Goal: Communication & Community: Ask a question

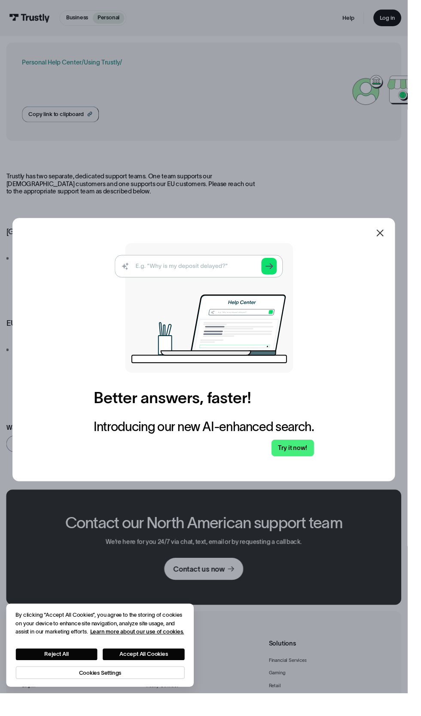
click at [212, 582] on div at bounding box center [210, 358] width 421 height 716
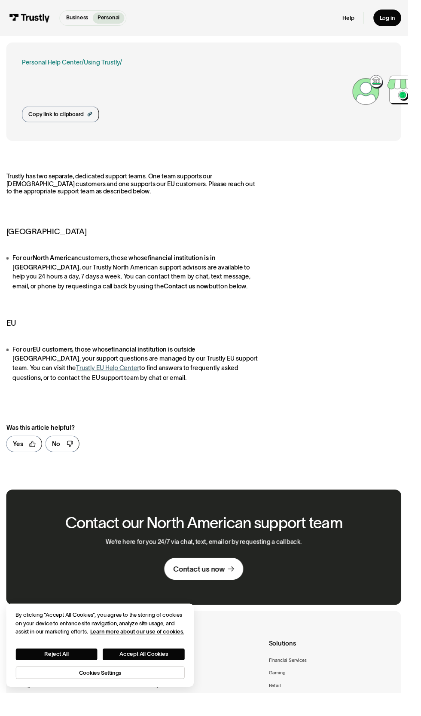
click at [136, 85] on h1 "How can I contact Trustly’s support advisors?" at bounding box center [191, 89] width 341 height 18
click at [264, 253] on div "Trustly has two separate, dedicated support teams. One team supports our North …" at bounding box center [136, 286] width 261 height 217
click at [199, 592] on div "Contact us now" at bounding box center [205, 587] width 53 height 9
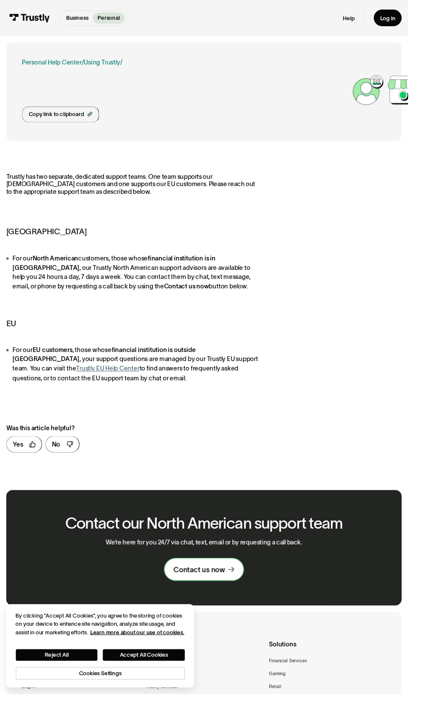
click at [217, 579] on link "Contact us now" at bounding box center [211, 587] width 82 height 22
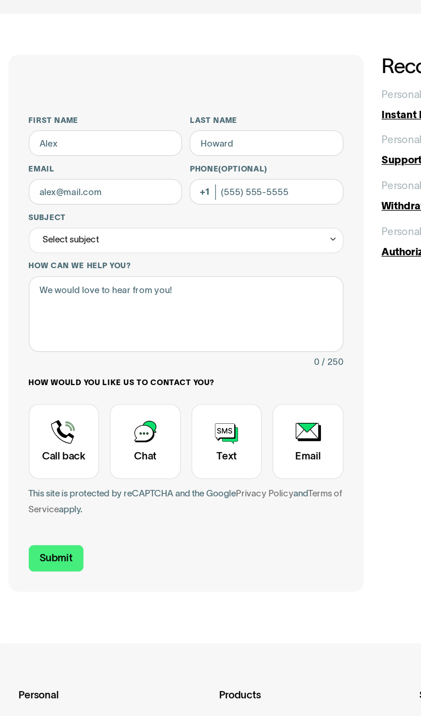
click at [52, 105] on label "First name" at bounding box center [78, 105] width 98 height 6
click at [52, 111] on input "First name" at bounding box center [78, 119] width 98 height 16
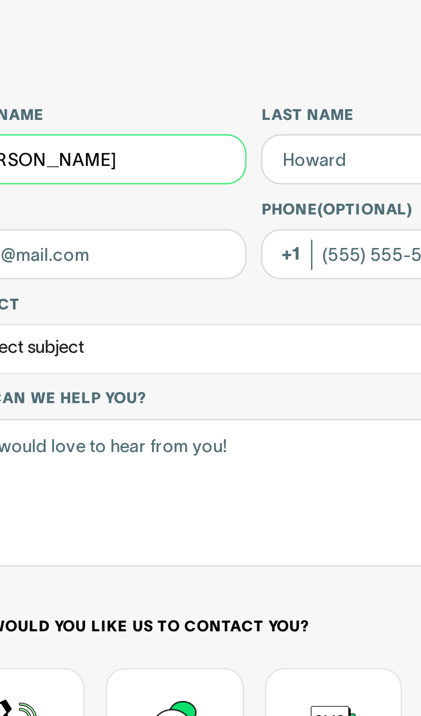
type input "[PERSON_NAME]"
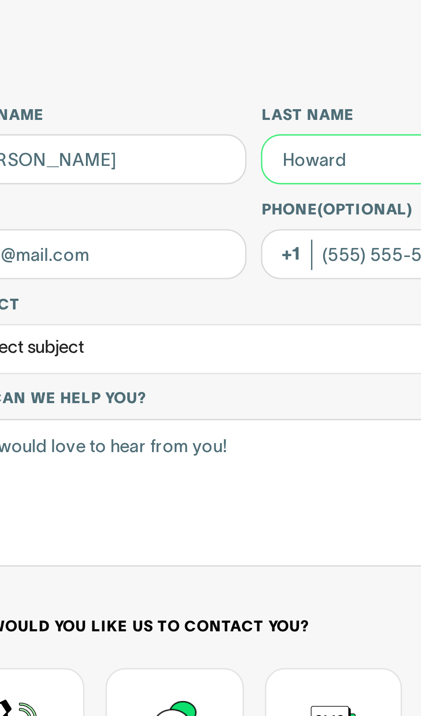
click at [159, 116] on input "Last name" at bounding box center [181, 119] width 98 height 16
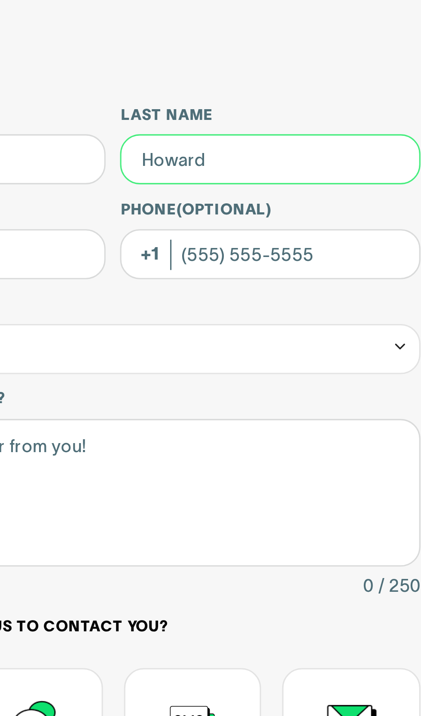
click at [210, 116] on input "Last name" at bounding box center [181, 119] width 98 height 16
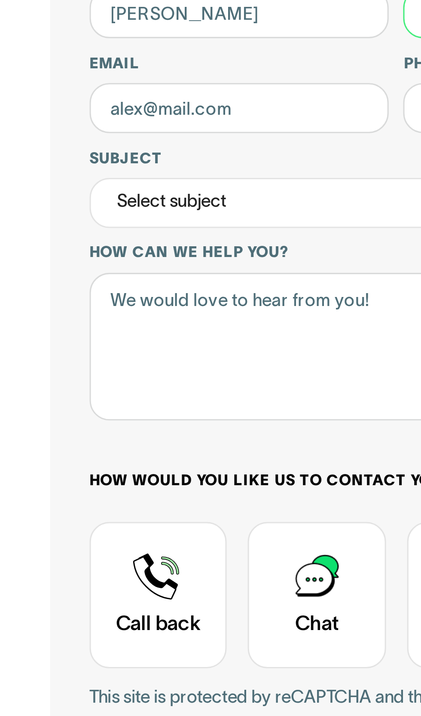
type input "[PERSON_NAME]"
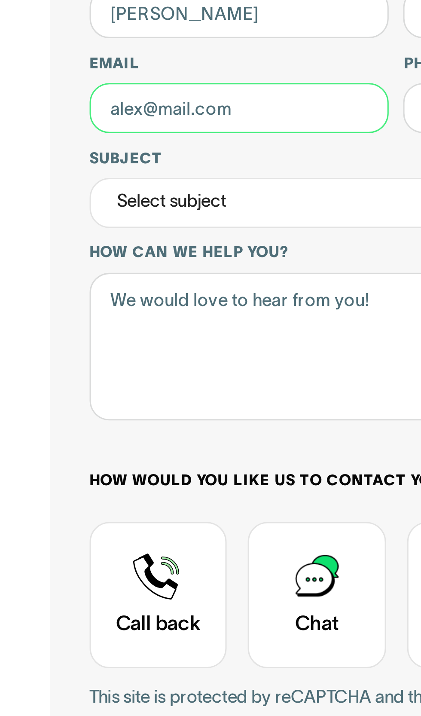
click at [92, 149] on input "Email" at bounding box center [78, 150] width 98 height 16
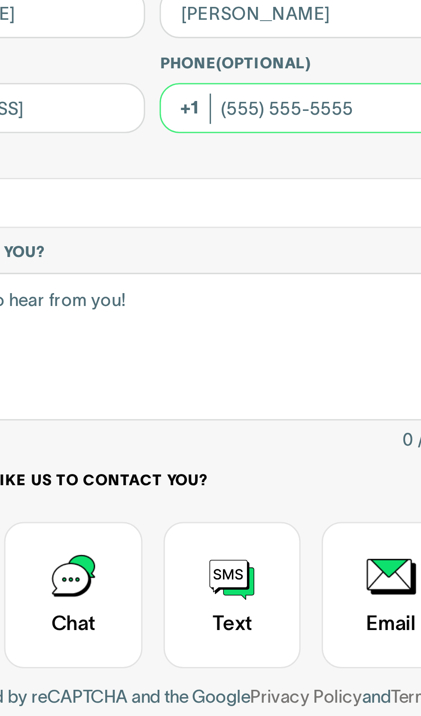
click at [176, 153] on input "Phone (Optional)" at bounding box center [181, 150] width 98 height 16
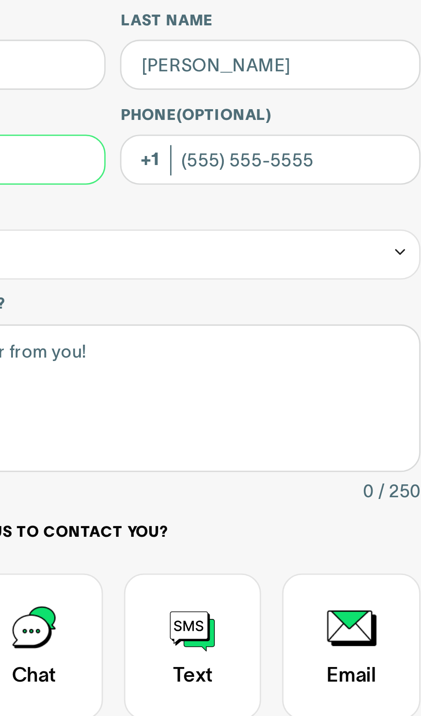
click at [108, 148] on input "[EMAIL_ADDRESS]" at bounding box center [78, 150] width 98 height 16
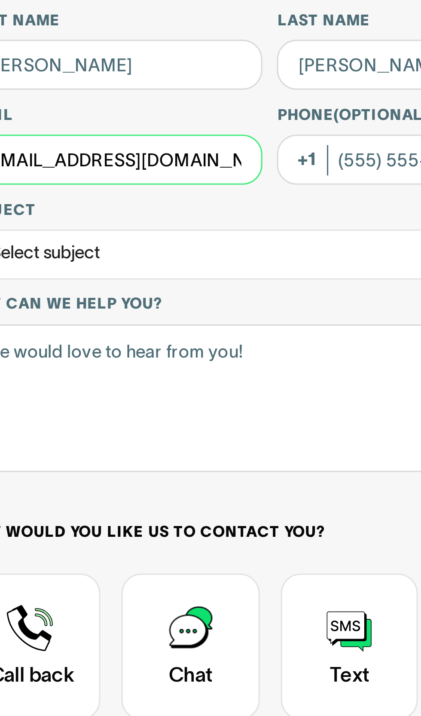
type input "[EMAIL_ADDRESS][DOMAIN_NAME]"
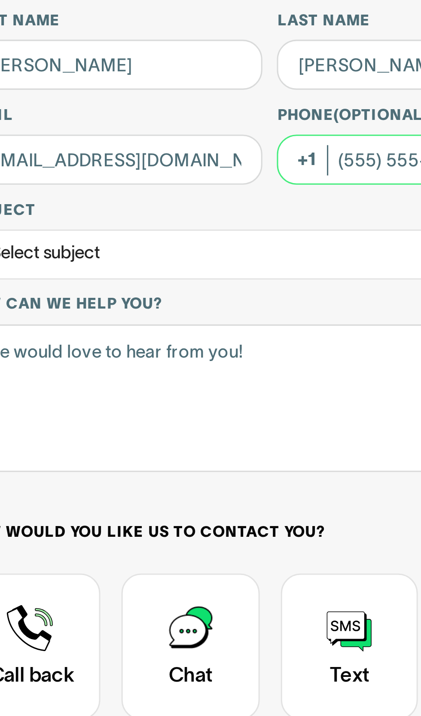
click at [159, 150] on input "Phone (Optional)" at bounding box center [181, 150] width 98 height 16
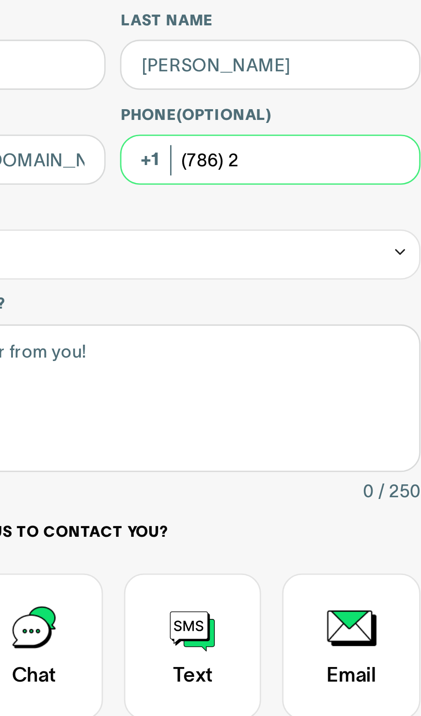
click at [190, 148] on input "(786) 2" at bounding box center [181, 150] width 98 height 16
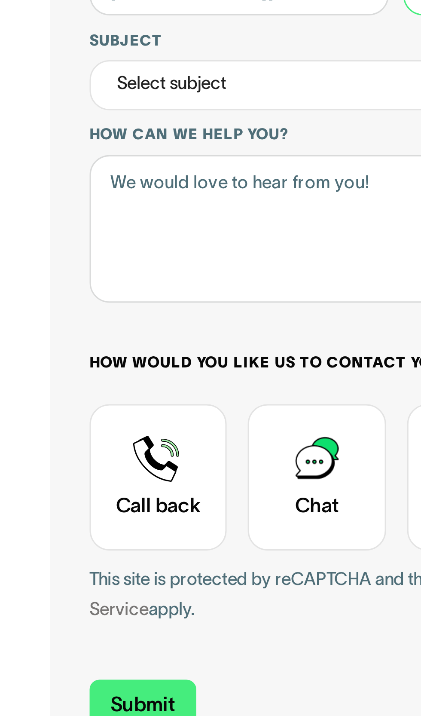
type input "[PHONE_NUMBER]"
click at [102, 176] on div "Select subject" at bounding box center [129, 181] width 200 height 16
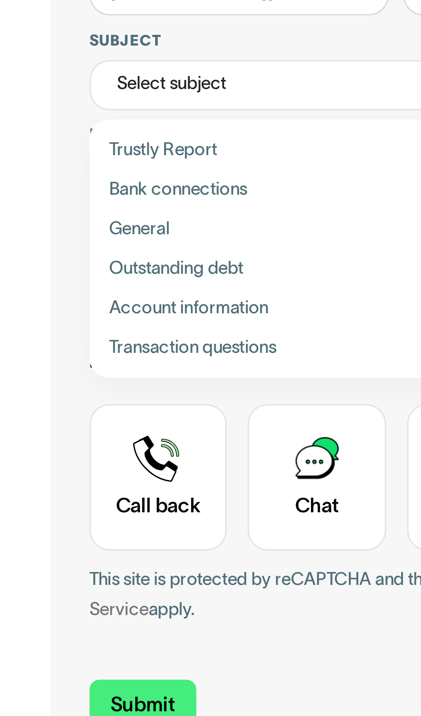
click at [101, 183] on div "Select subject" at bounding box center [129, 181] width 200 height 16
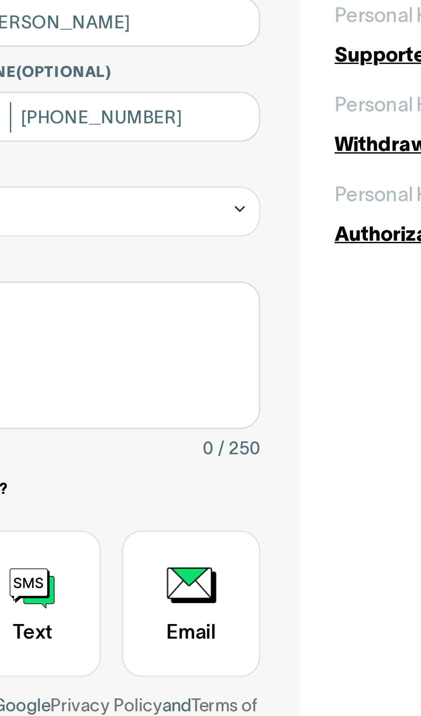
click at [226, 178] on div "Select subject" at bounding box center [129, 181] width 200 height 16
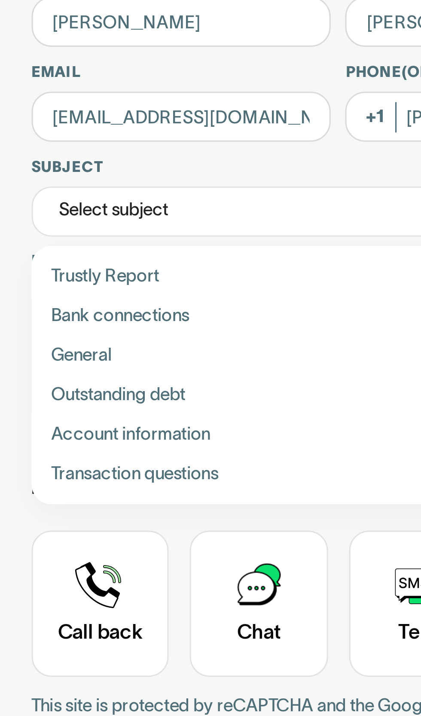
click at [35, 214] on div "Contact Trustly Support" at bounding box center [129, 215] width 194 height 13
type input "**********"
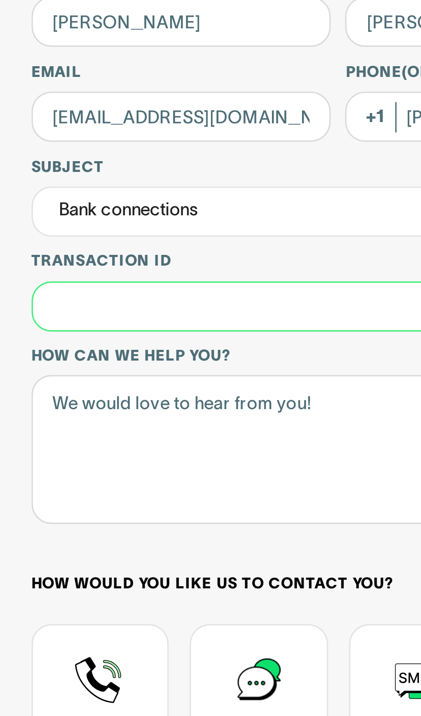
click at [45, 209] on input "Transaction ID" at bounding box center [129, 212] width 200 height 16
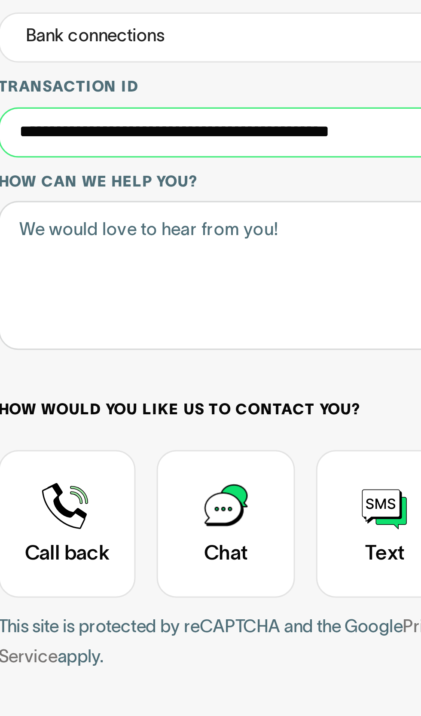
type input "**********"
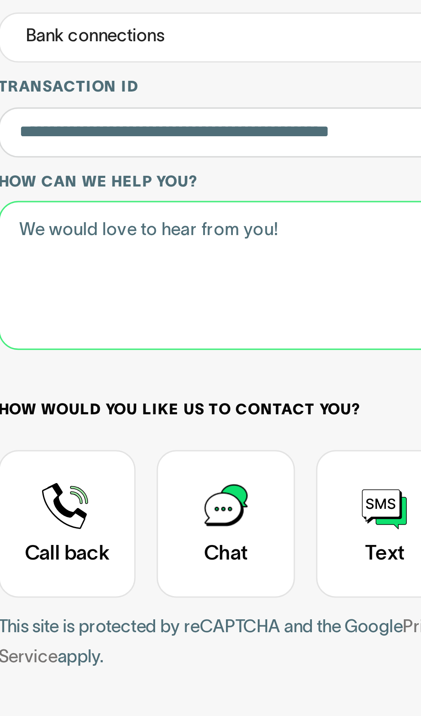
click at [49, 241] on textarea "How can we help you?" at bounding box center [129, 259] width 200 height 49
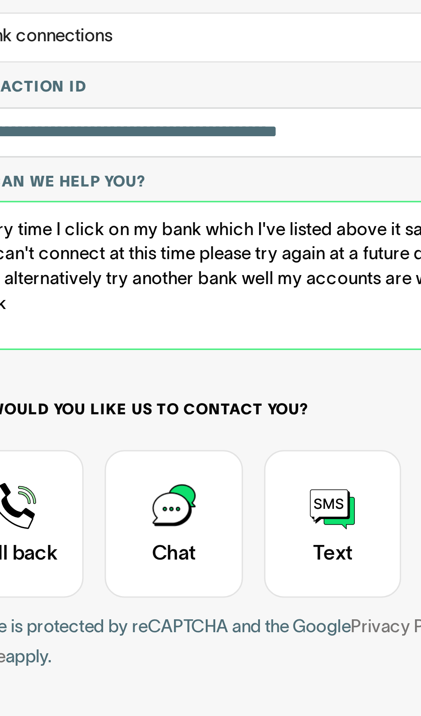
click at [71, 268] on textarea "Every time I click on my bank which I've listed above it says error sorry we ca…" at bounding box center [129, 259] width 200 height 49
click at [71, 269] on textarea "Every time I click on my bank which I've listed above it says error sorry we ca…" at bounding box center [129, 259] width 200 height 49
click at [66, 270] on textarea "Every time I click on my bank which I've listed above it says error sorry we ca…" at bounding box center [129, 259] width 200 height 49
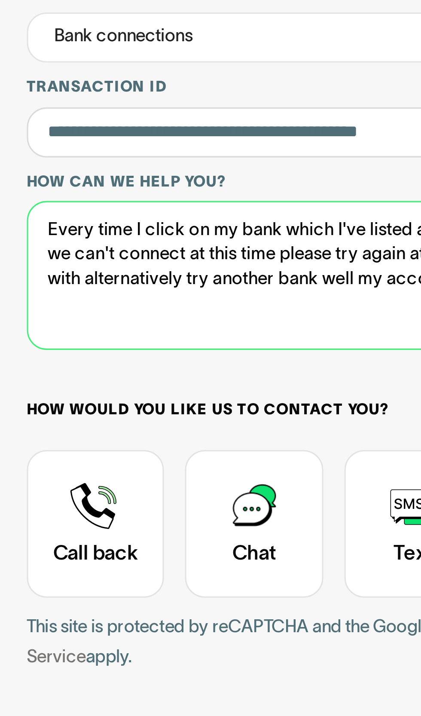
click at [48, 268] on textarea "Every time I click on my bank which I've listed above it says error sorry we ca…" at bounding box center [129, 259] width 200 height 49
click at [46, 270] on textarea "Every time I click on my bank which I've listed above it says error sorry we ca…" at bounding box center [129, 259] width 200 height 49
click at [101, 261] on textarea "Every time I click on my bank which I've listed above it says error sorry we ca…" at bounding box center [129, 259] width 200 height 49
click at [89, 271] on textarea "Every time I click on my bank which I've listed above it says error sorry we ca…" at bounding box center [129, 259] width 200 height 49
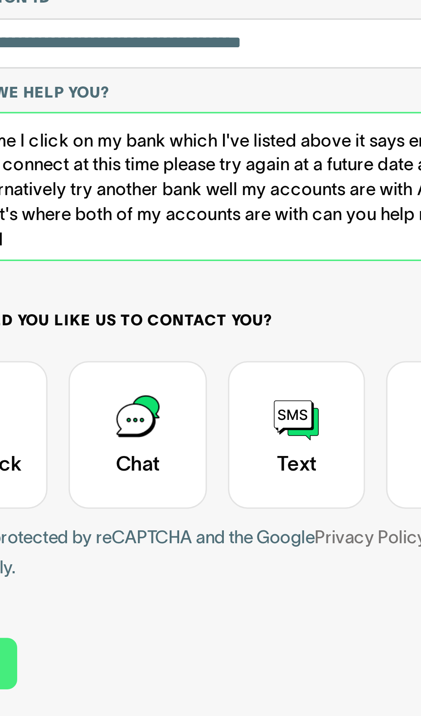
click at [120, 277] on textarea "Every time I click on my bank which I've listed above it says error sorry we ca…" at bounding box center [129, 259] width 200 height 49
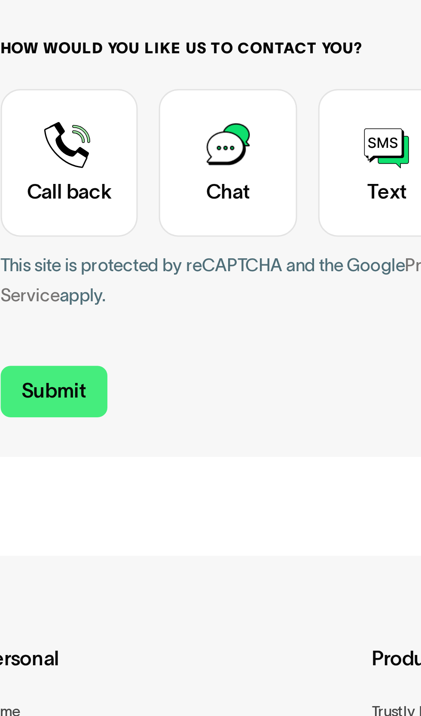
type textarea "Every time I click on my bank which I've listed above it says error sorry we ca…"
click at [44, 340] on div "Contact Trustly Support" at bounding box center [51, 340] width 45 height 48
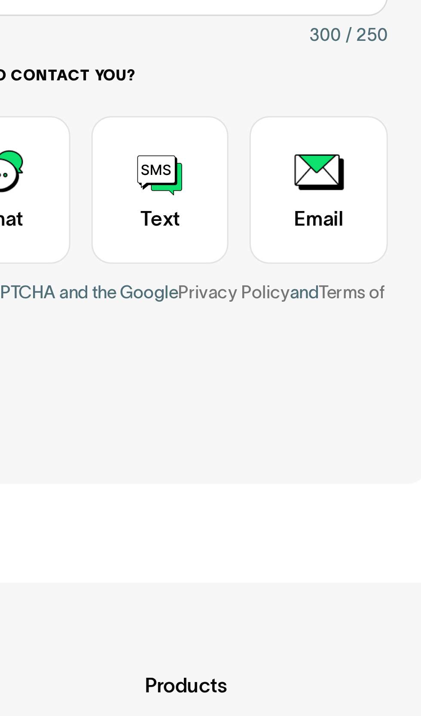
click at [213, 338] on div "Contact Trustly Support" at bounding box center [206, 340] width 45 height 48
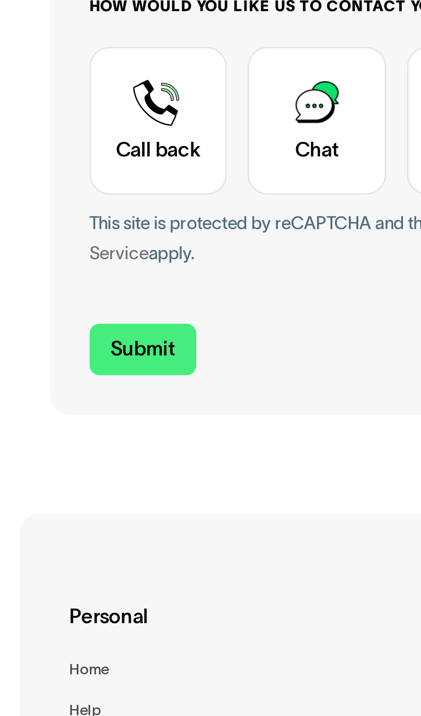
click at [56, 341] on div "Contact Trustly Support" at bounding box center [51, 340] width 45 height 48
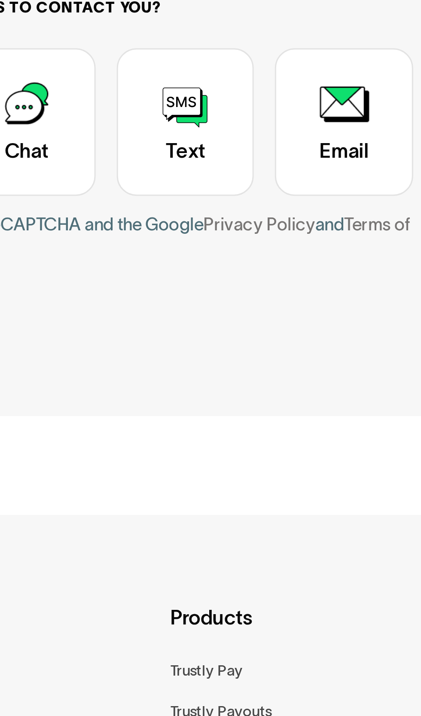
click at [213, 340] on div "Contact Trustly Support" at bounding box center [206, 340] width 45 height 48
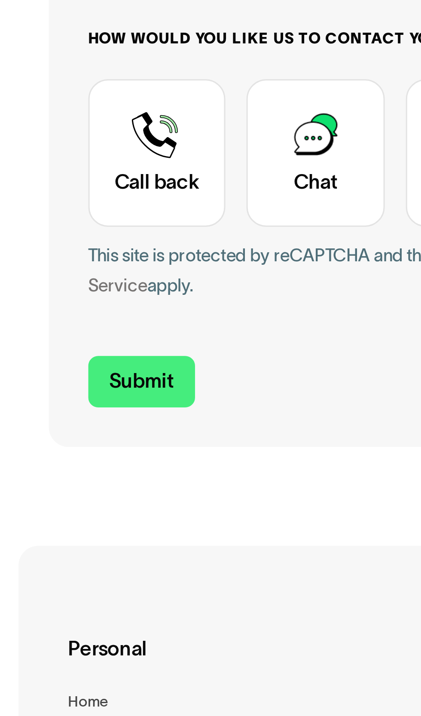
click at [130, 398] on form "**********" at bounding box center [129, 262] width 200 height 321
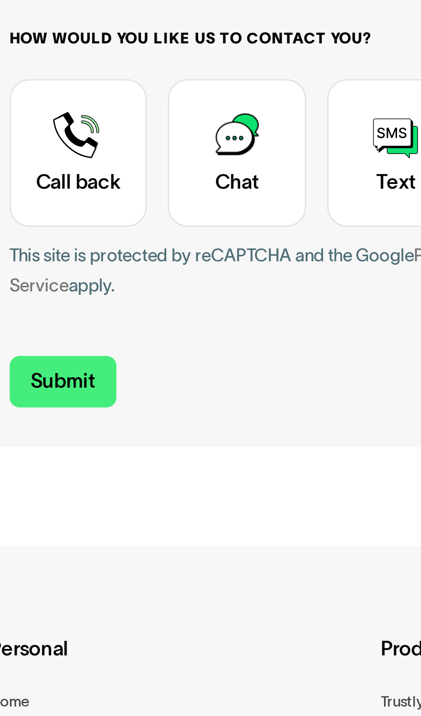
click at [157, 395] on form "**********" at bounding box center [129, 262] width 200 height 321
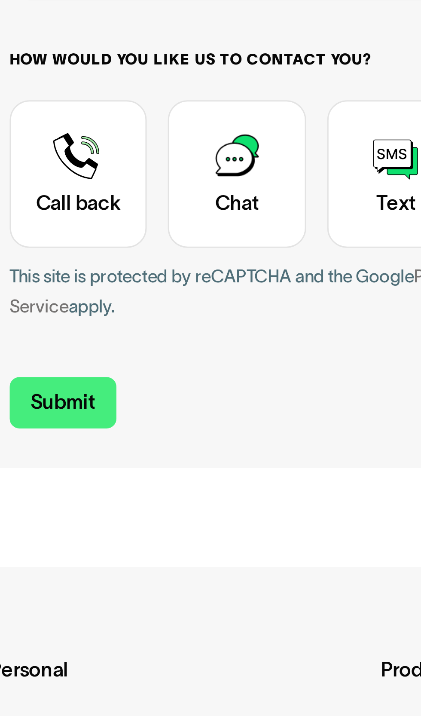
click at [50, 335] on div "Contact Trustly Support" at bounding box center [51, 340] width 45 height 48
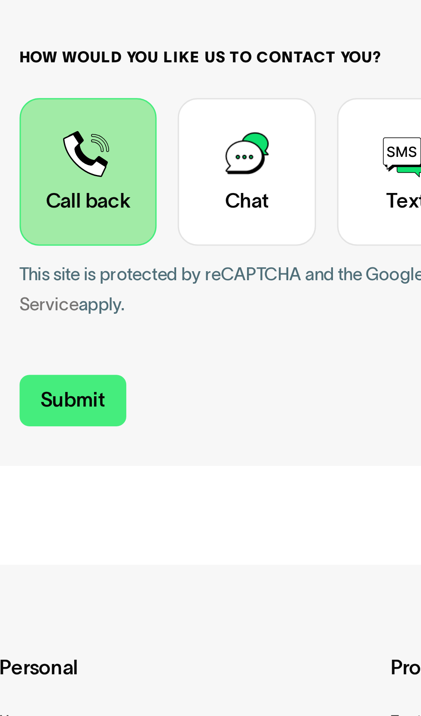
click at [150, 333] on div "Contact Trustly Support" at bounding box center [155, 340] width 45 height 48
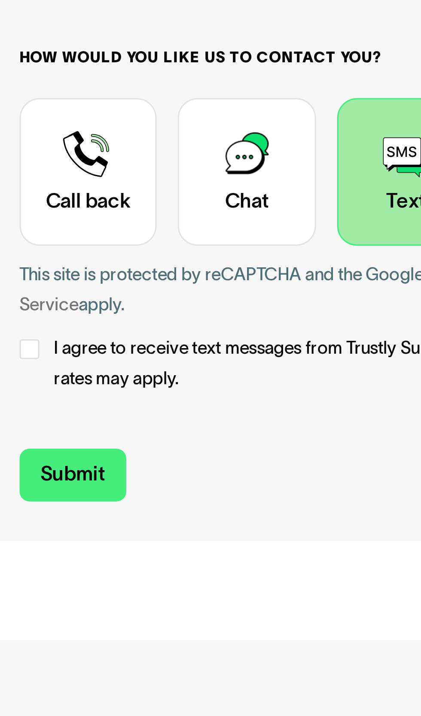
click at [31, 396] on div "Contact Trustly Support" at bounding box center [32, 398] width 6 height 6
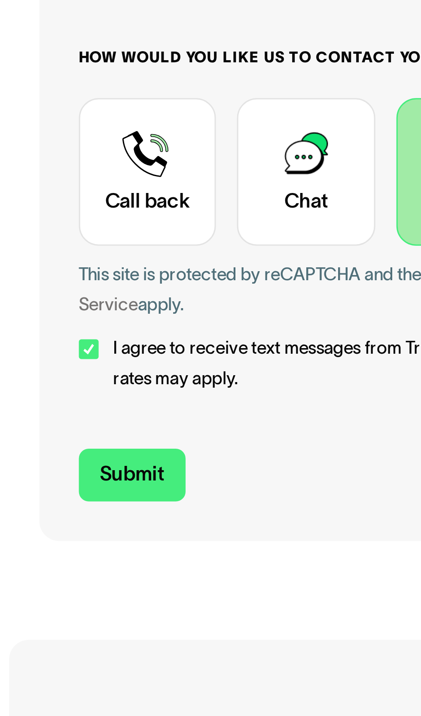
click at [46, 337] on div "Contact Trustly Support" at bounding box center [51, 340] width 45 height 48
